Goal: Transaction & Acquisition: Purchase product/service

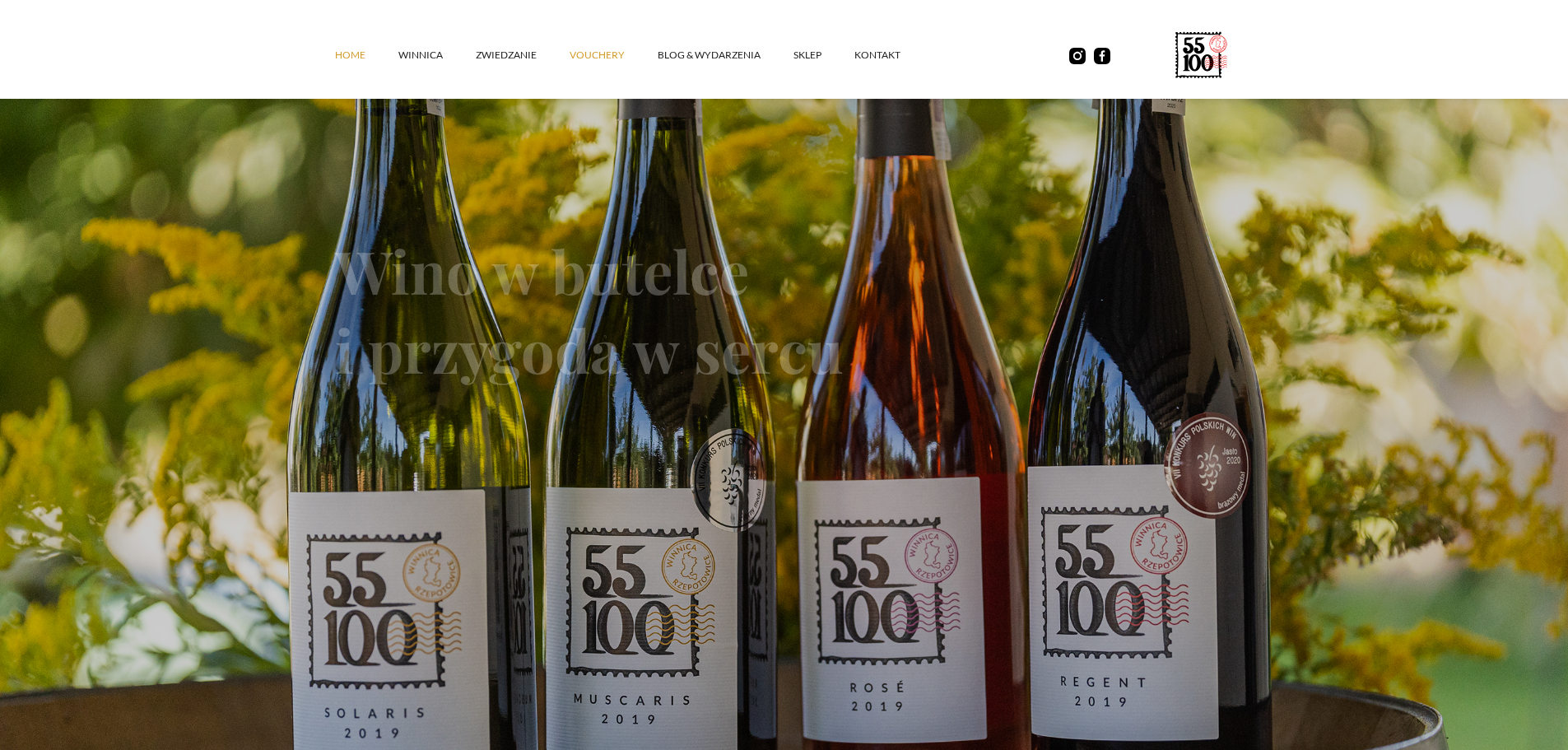
click at [580, 55] on link "vouchery" at bounding box center [614, 55] width 88 height 50
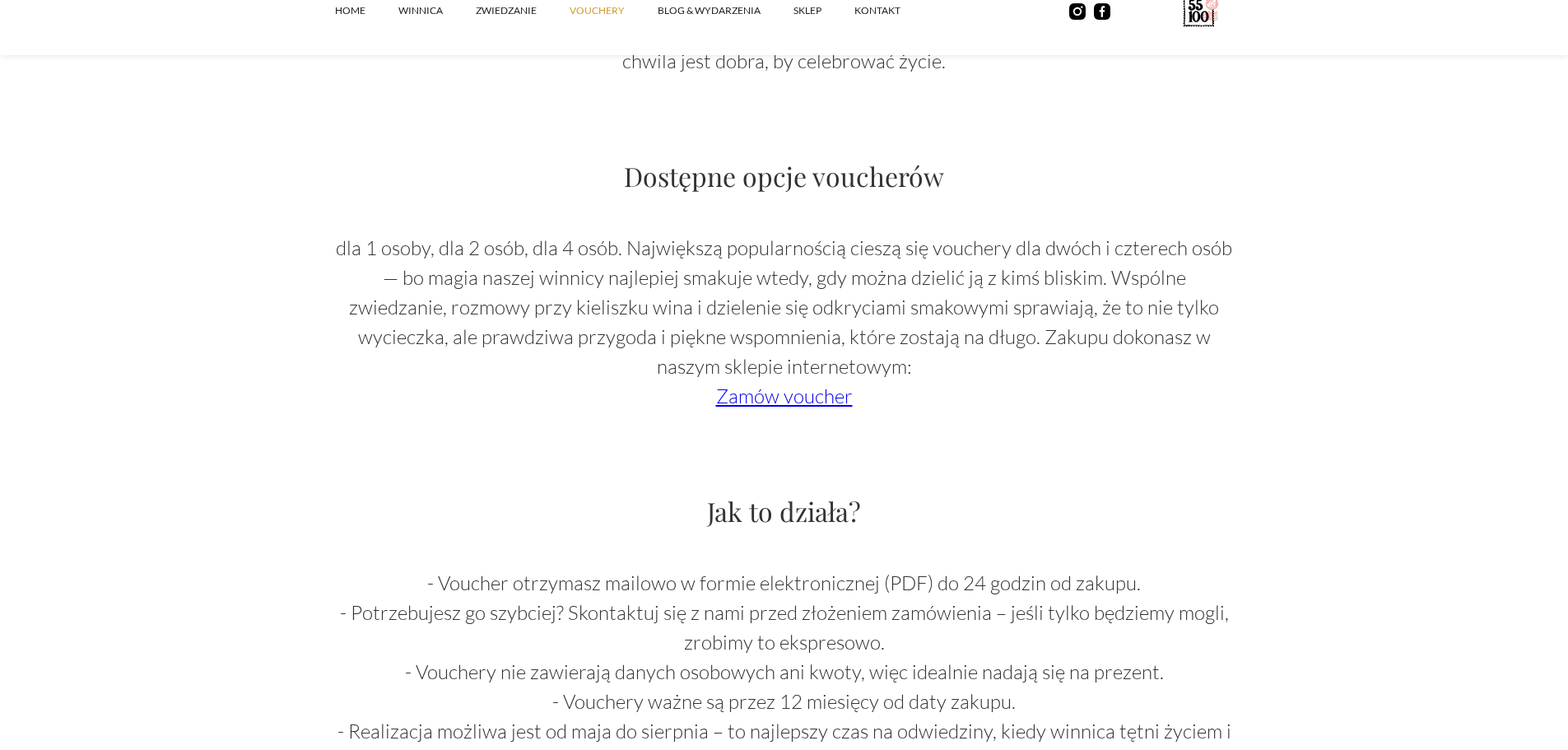
scroll to position [1235, 0]
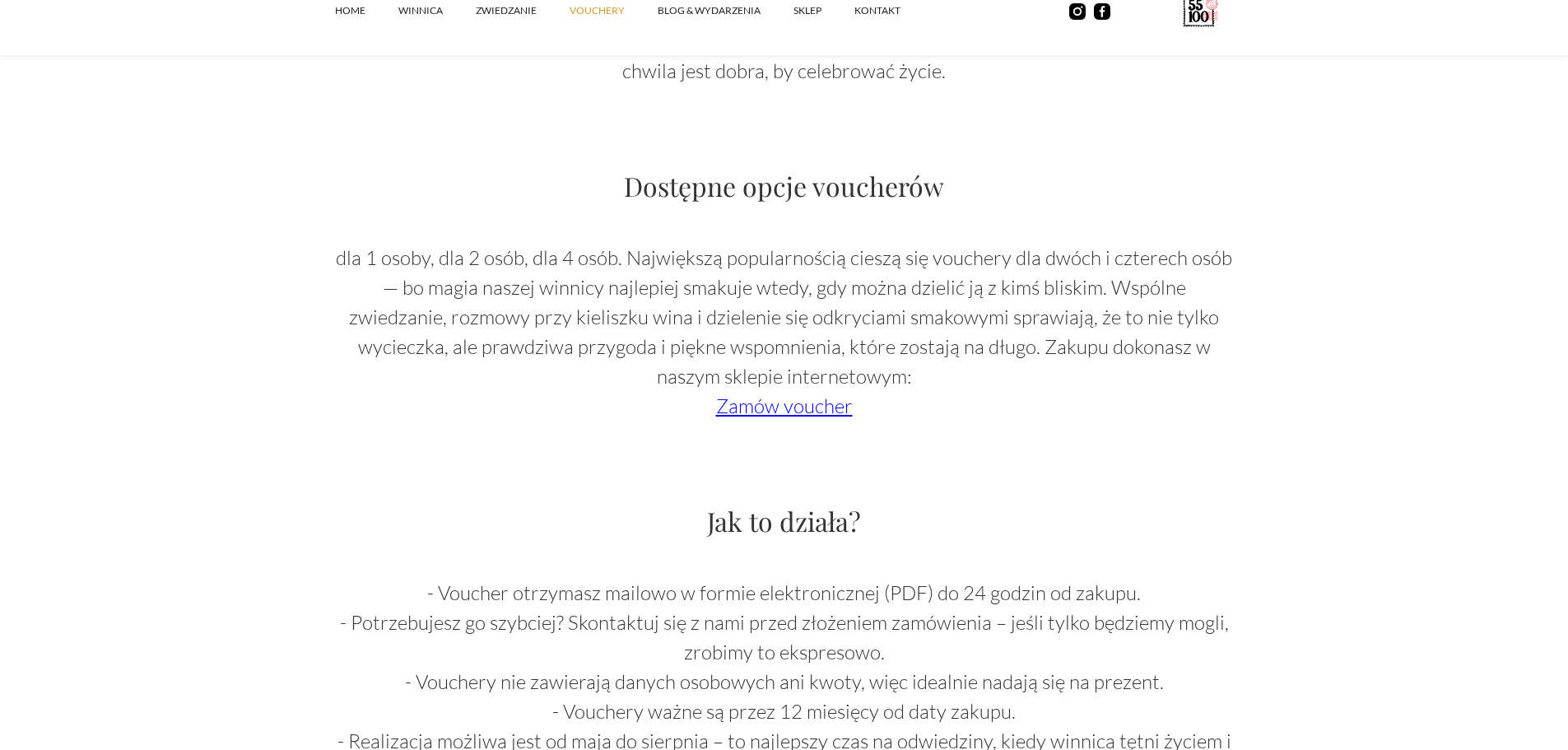
click at [790, 413] on link "Zamów voucher" at bounding box center [784, 405] width 137 height 24
